Goal: Obtain resource: Obtain resource

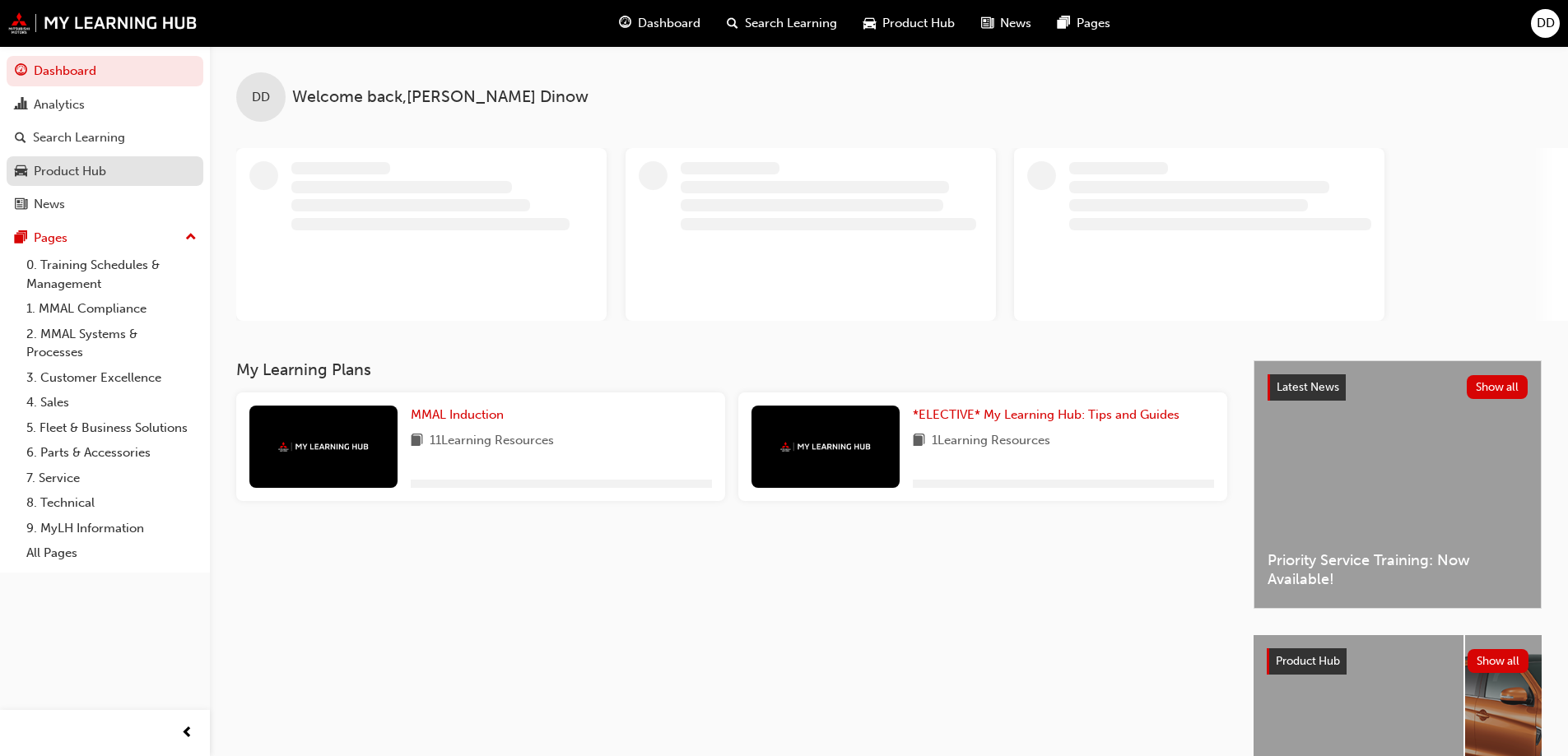
click at [81, 166] on div "Product Hub" at bounding box center [70, 171] width 73 height 18
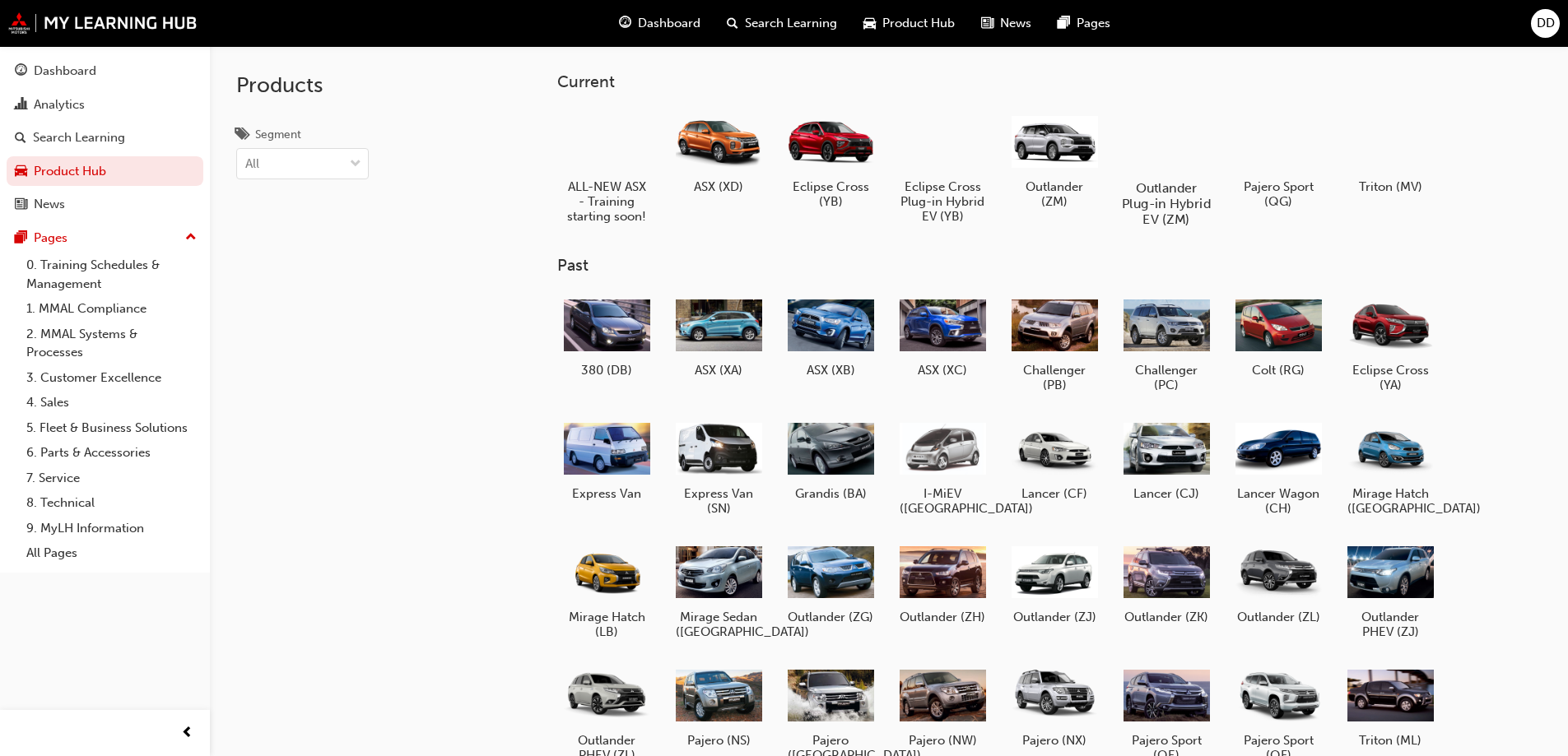
click at [1170, 143] on div at bounding box center [1166, 141] width 91 height 66
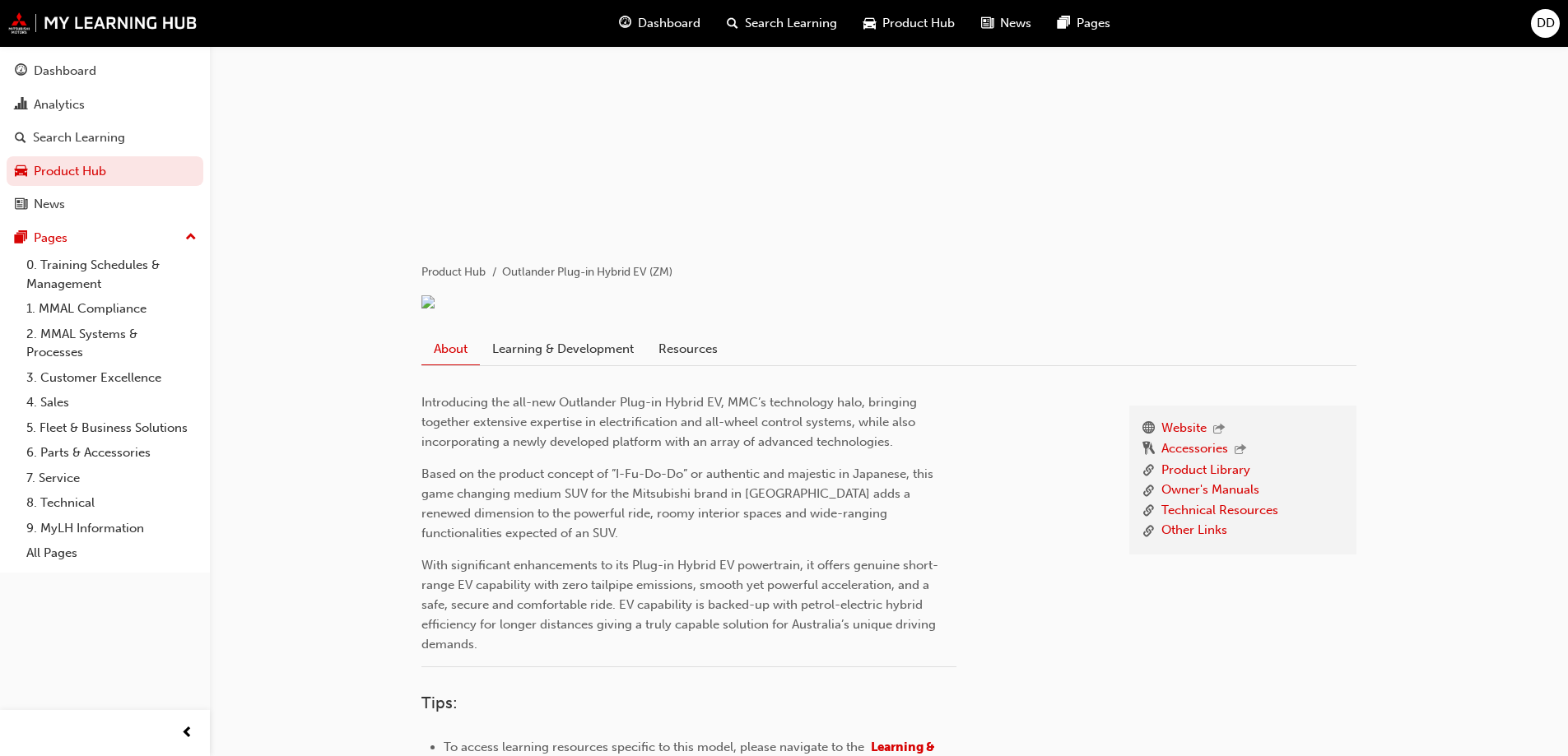
scroll to position [164, 0]
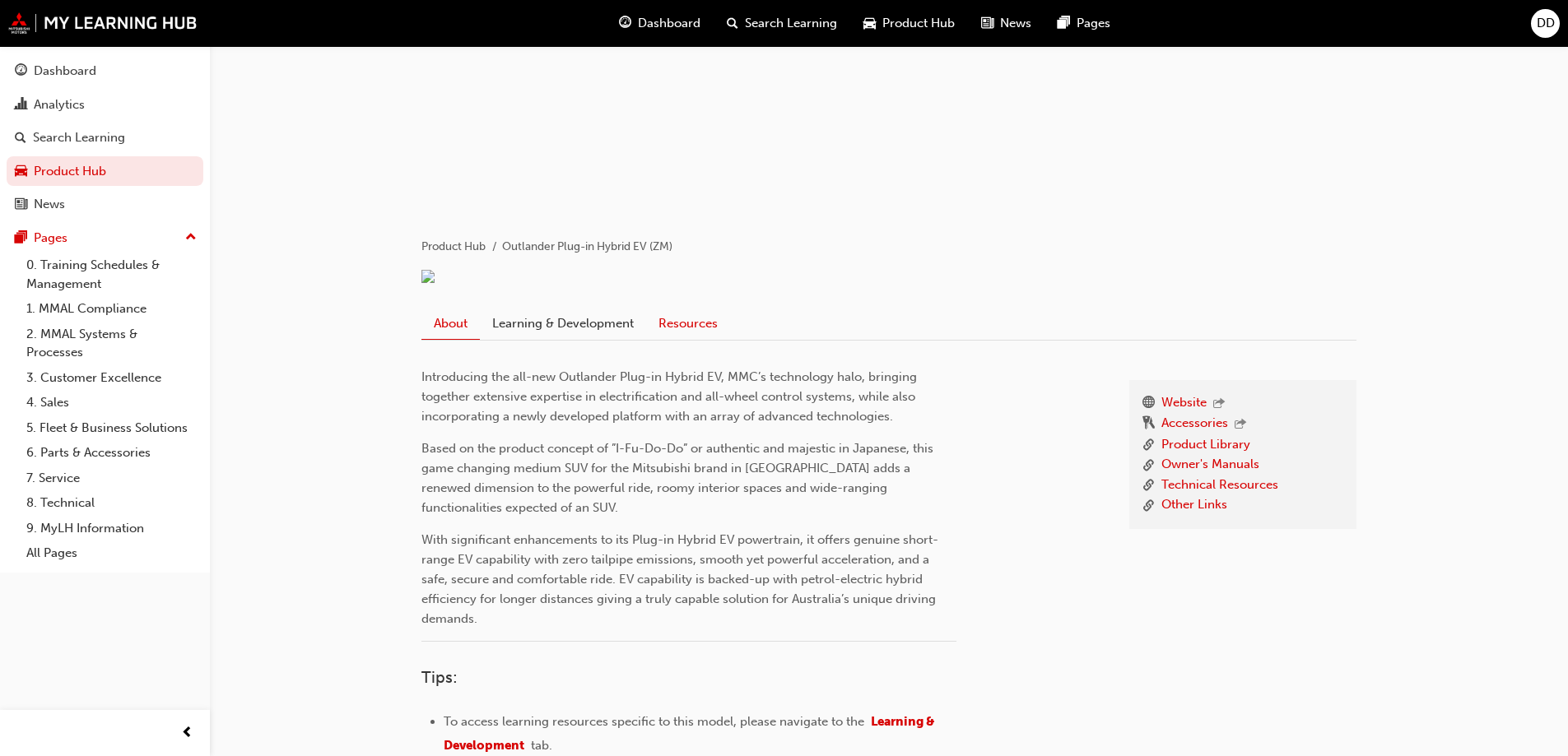
click at [678, 339] on link "Resources" at bounding box center [688, 324] width 84 height 31
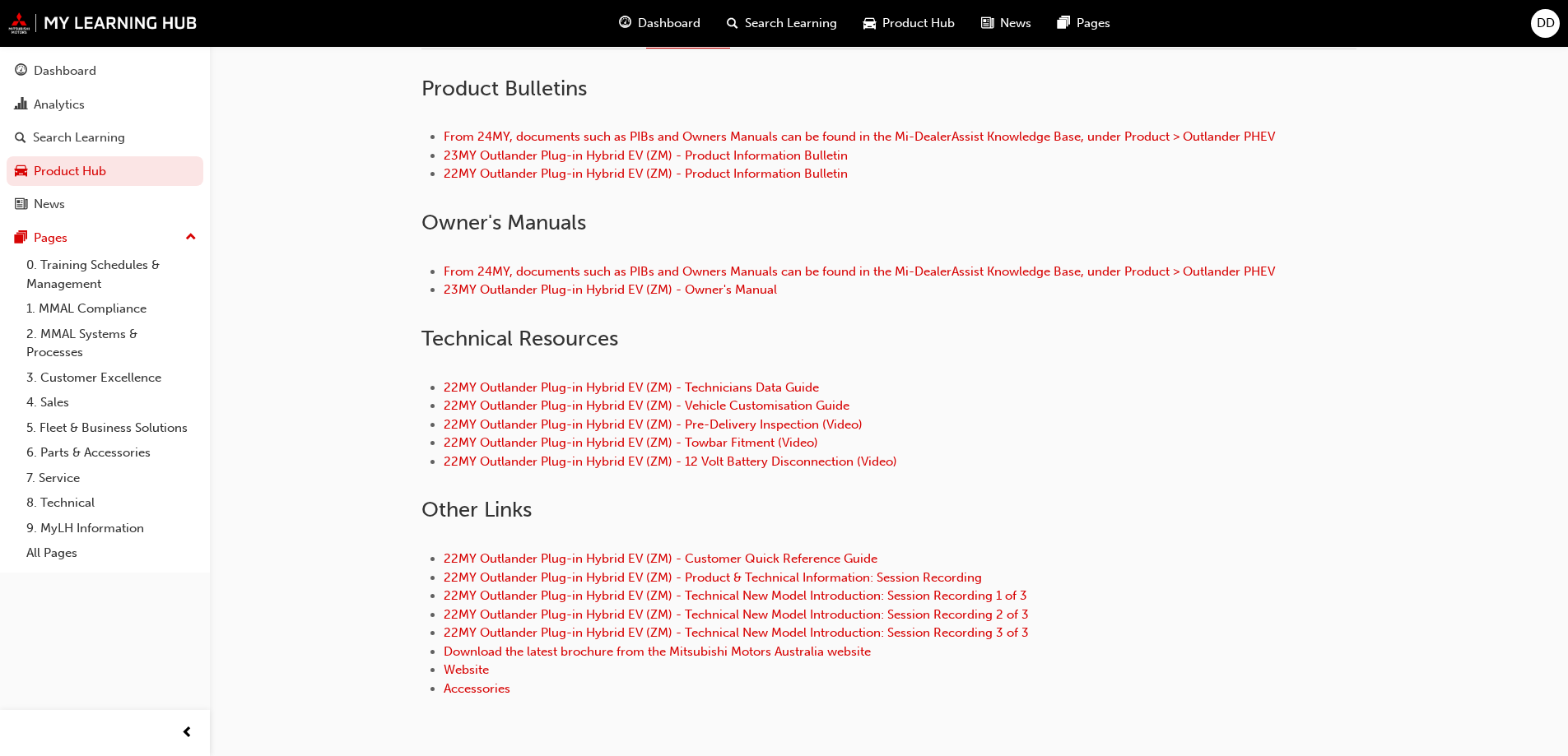
scroll to position [494, 0]
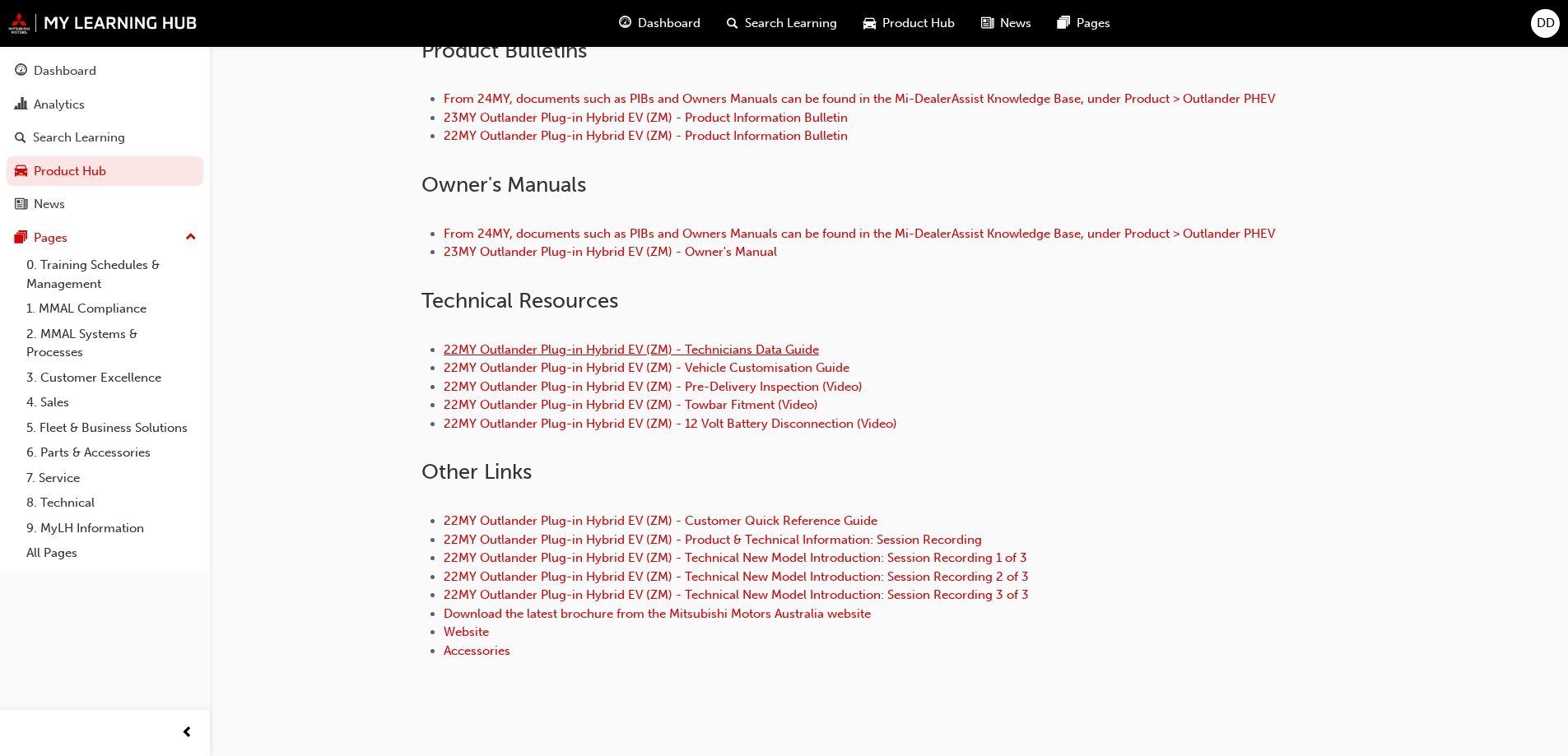
click at [795, 358] on link "22MY Outlander Plug-in Hybrid EV (ZM) - Technicians Data Guide" at bounding box center [631, 349] width 375 height 15
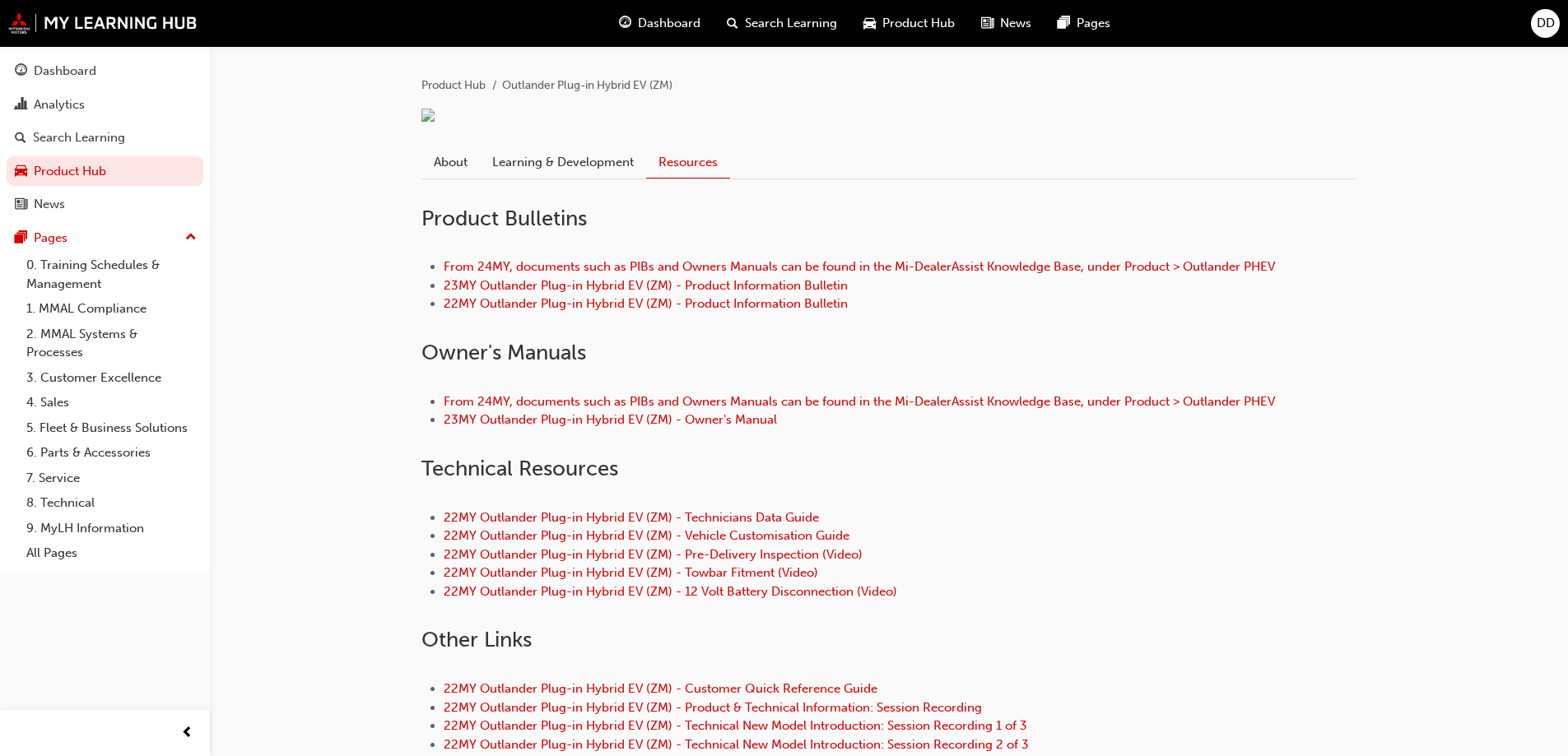
scroll to position [329, 0]
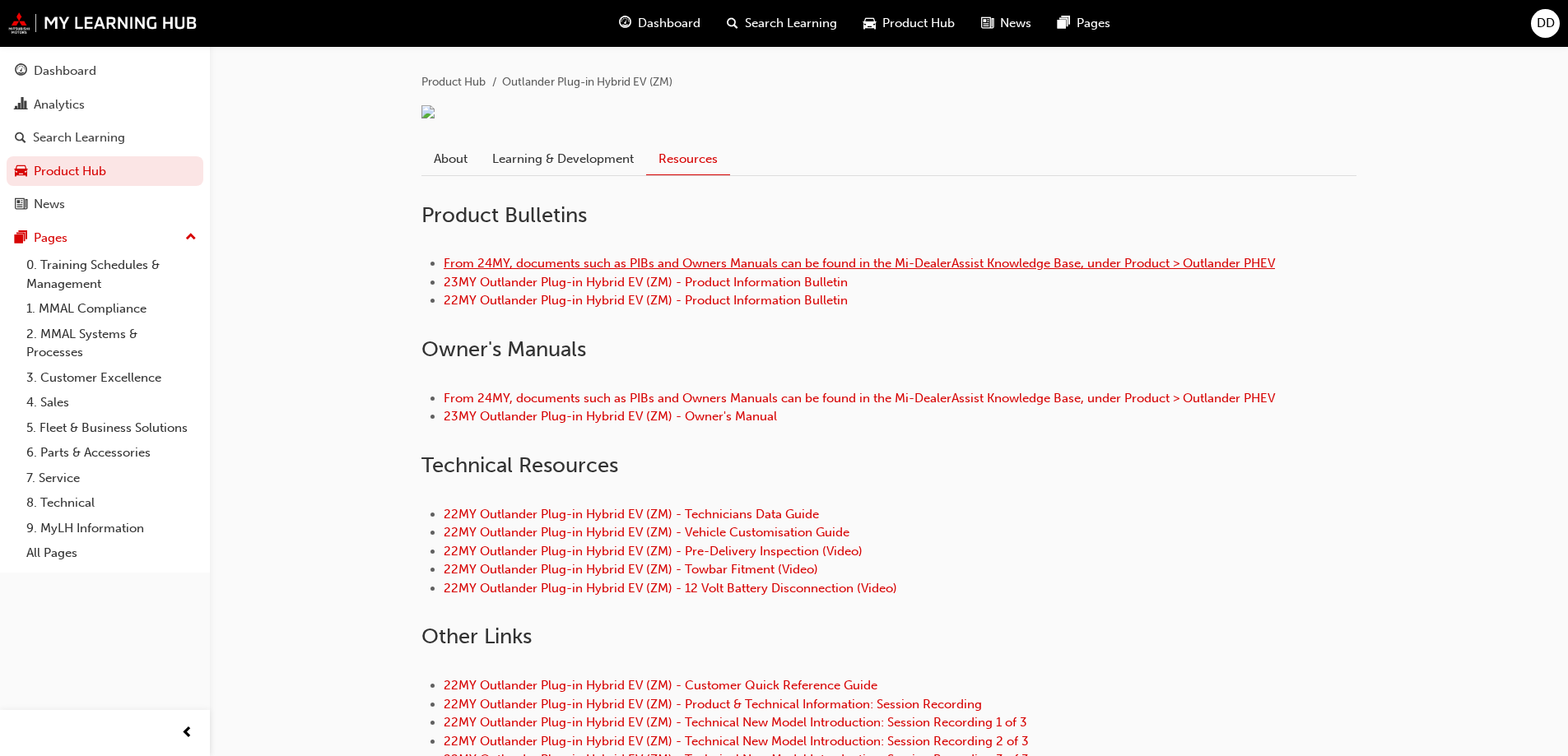
click at [992, 271] on link "From 24MY, documents such as PIBs and Owners Manuals can be found in the Mi-Dea…" at bounding box center [858, 262] width 831 height 15
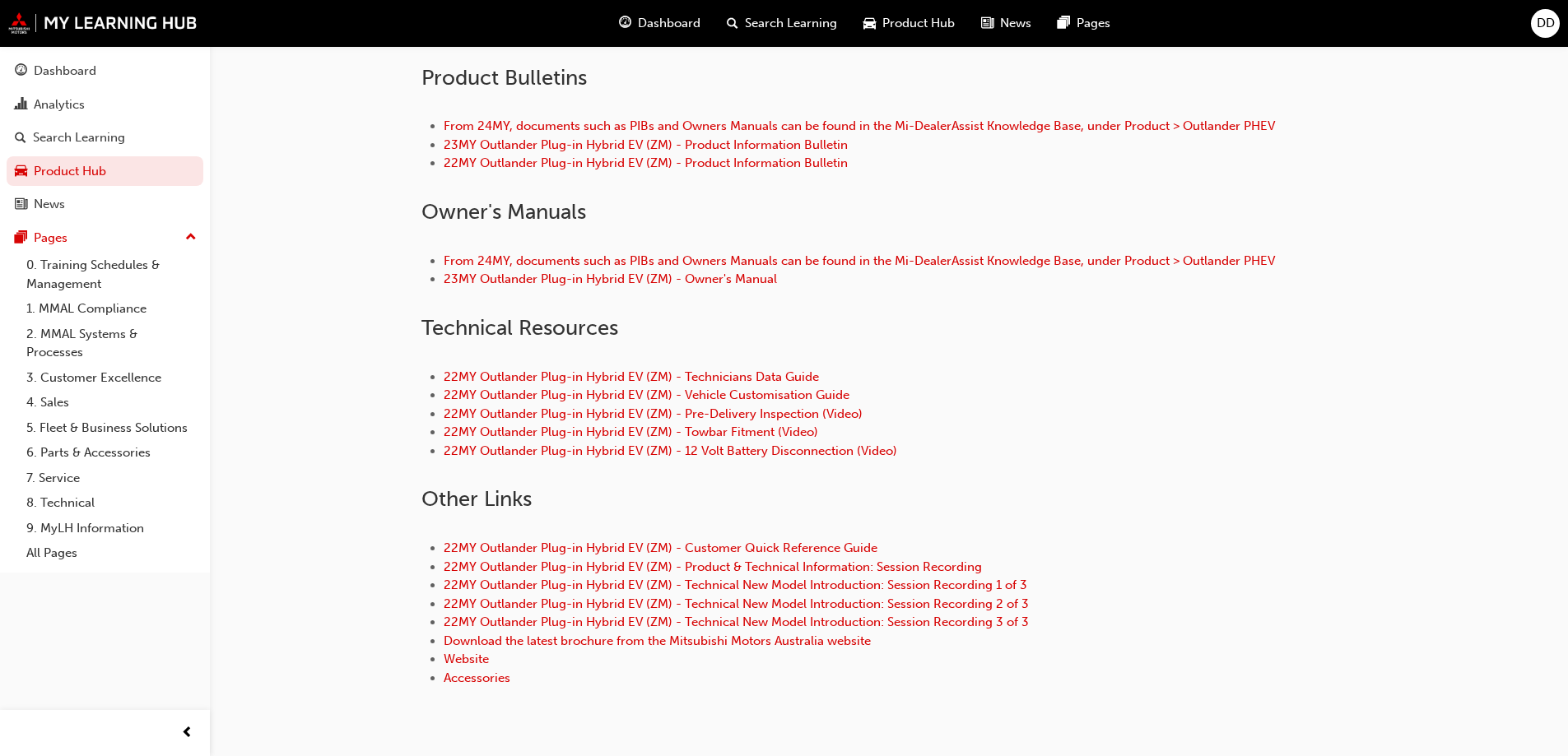
scroll to position [494, 0]
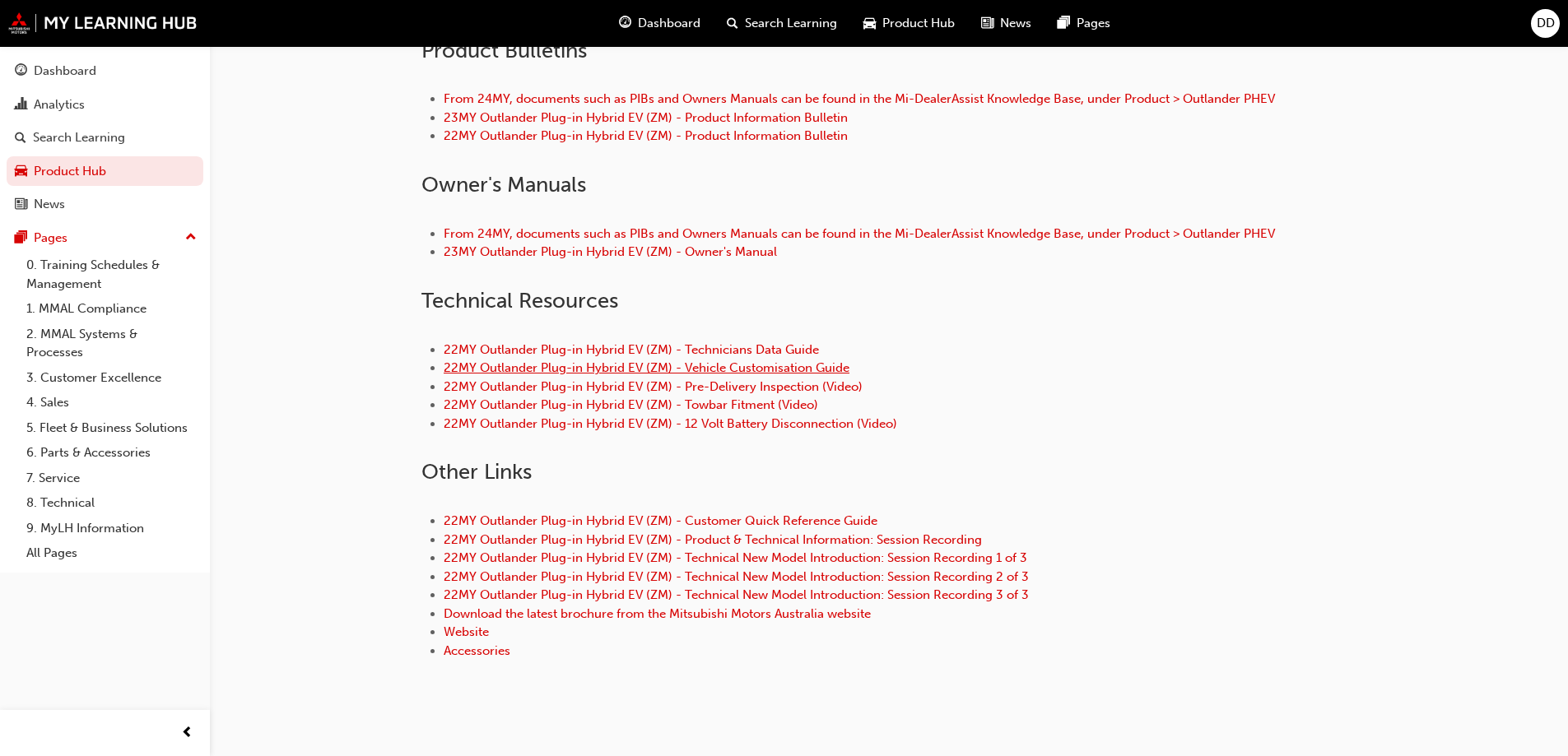
click at [550, 375] on link "22MY Outlander Plug-in Hybrid EV (ZM) - Vehicle Customisation Guide" at bounding box center [645, 367] width 405 height 15
